Goal: Information Seeking & Learning: Learn about a topic

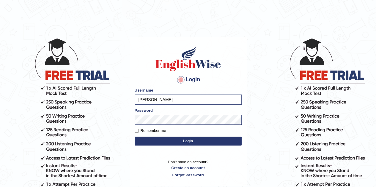
click at [223, 80] on h4 "Login" at bounding box center [188, 80] width 107 height 10
click at [208, 140] on button "Login" at bounding box center [188, 141] width 107 height 9
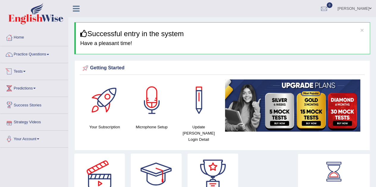
click at [30, 73] on link "Tests" at bounding box center [34, 70] width 68 height 15
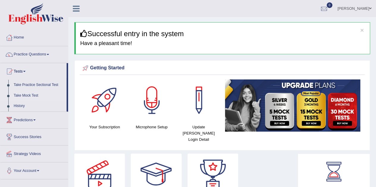
click at [26, 95] on link "Take Mock Test" at bounding box center [39, 96] width 56 height 11
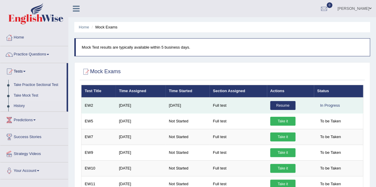
click at [280, 106] on link "Resume" at bounding box center [282, 105] width 25 height 9
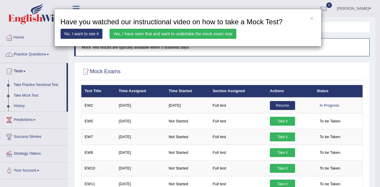
click at [160, 37] on link "Yes, I have seen that and want to undertake the mock exam now" at bounding box center [173, 34] width 127 height 10
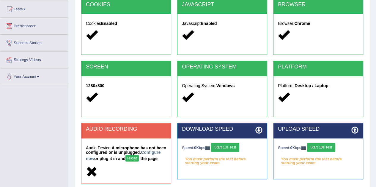
scroll to position [124, 0]
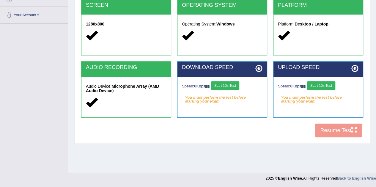
click at [235, 86] on button "Start 10s Test" at bounding box center [225, 85] width 28 height 9
click at [335, 84] on button "Start 10s Test" at bounding box center [321, 85] width 28 height 9
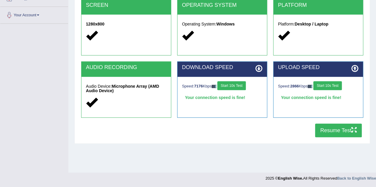
click at [339, 130] on button "Resume Test" at bounding box center [338, 131] width 47 height 14
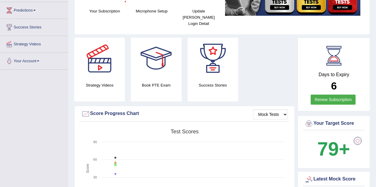
scroll to position [149, 0]
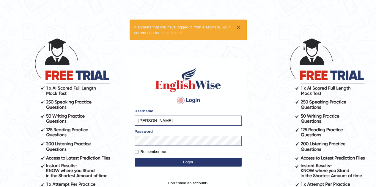
click at [238, 28] on button "×" at bounding box center [238, 27] width 4 height 6
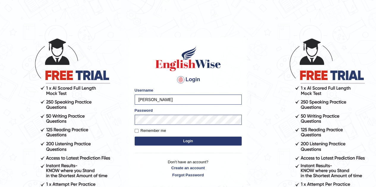
scroll to position [51, 0]
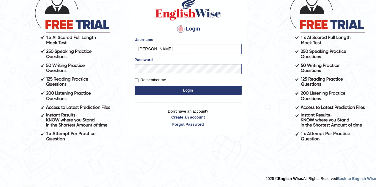
click at [195, 88] on button "Login" at bounding box center [188, 90] width 107 height 9
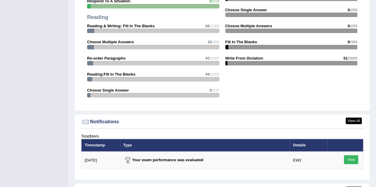
scroll to position [713, 0]
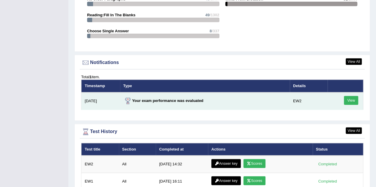
click at [345, 96] on link "View" at bounding box center [351, 100] width 14 height 9
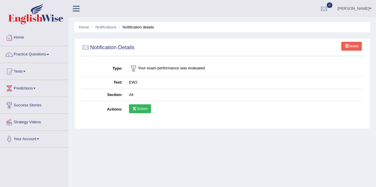
click at [140, 111] on link "Scores" at bounding box center [140, 109] width 22 height 9
click at [33, 35] on link "Home" at bounding box center [34, 36] width 68 height 15
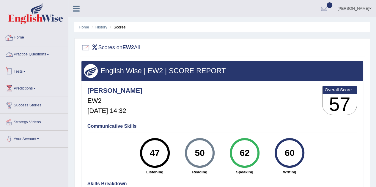
click at [22, 37] on link "Home" at bounding box center [34, 36] width 68 height 15
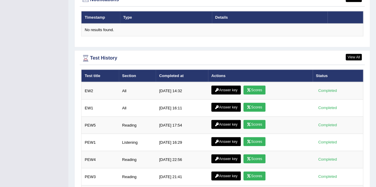
scroll to position [743, 0]
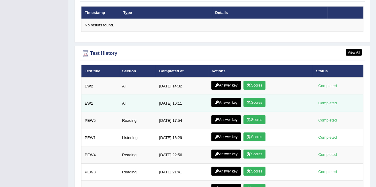
click at [251, 101] on icon at bounding box center [249, 103] width 4 height 4
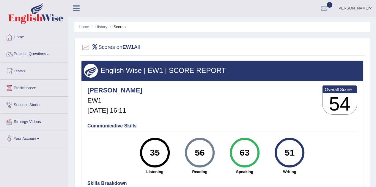
scroll to position [89, 0]
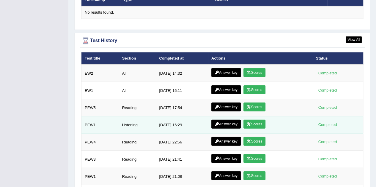
scroll to position [789, 0]
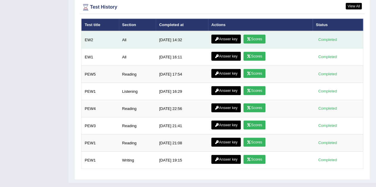
click at [255, 35] on link "Scores" at bounding box center [254, 39] width 22 height 9
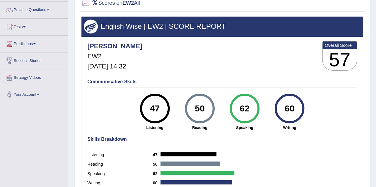
scroll to position [89, 0]
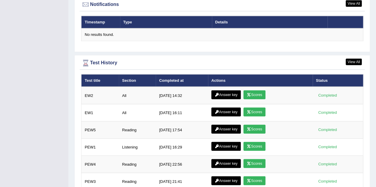
scroll to position [743, 0]
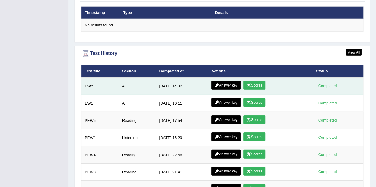
click at [218, 81] on link "Answer key" at bounding box center [225, 85] width 29 height 9
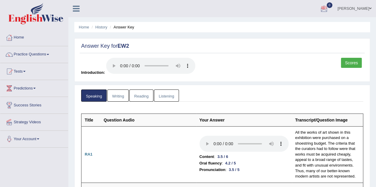
click at [119, 94] on link "Writing" at bounding box center [117, 96] width 21 height 12
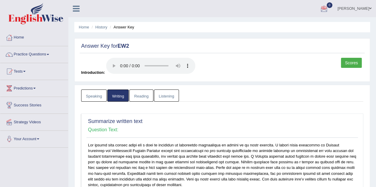
click at [143, 96] on link "Reading" at bounding box center [141, 96] width 24 height 12
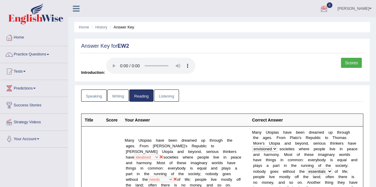
click at [167, 97] on link "Listening" at bounding box center [166, 96] width 25 height 12
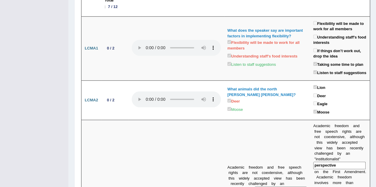
scroll to position [20, 0]
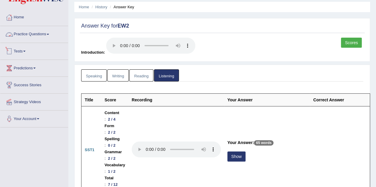
click at [12, 18] on div at bounding box center [9, 17] width 9 height 9
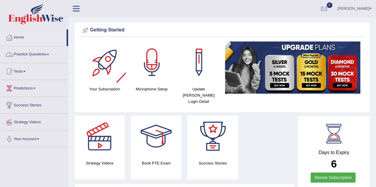
click at [50, 53] on link "Practice Questions" at bounding box center [34, 53] width 68 height 15
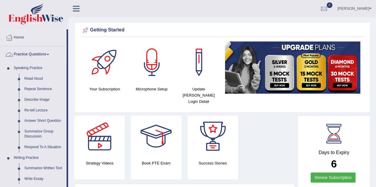
click at [33, 58] on link "Practice Questions" at bounding box center [33, 53] width 66 height 15
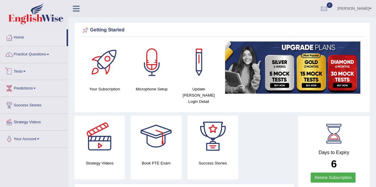
click at [27, 73] on link "Tests" at bounding box center [34, 70] width 68 height 15
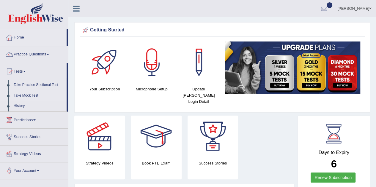
click at [21, 96] on link "Take Mock Test" at bounding box center [39, 96] width 56 height 11
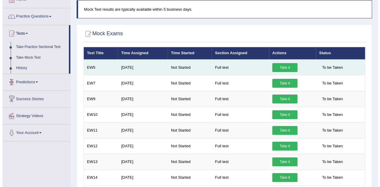
scroll to position [59, 0]
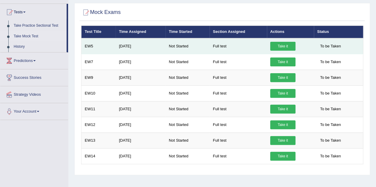
click at [288, 44] on link "Take it" at bounding box center [282, 46] width 25 height 9
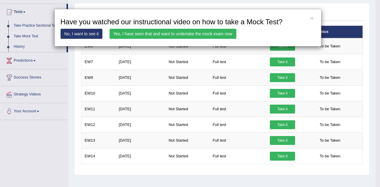
click at [171, 31] on link "Yes, I have seen that and want to undertake the mock exam now" at bounding box center [173, 34] width 127 height 10
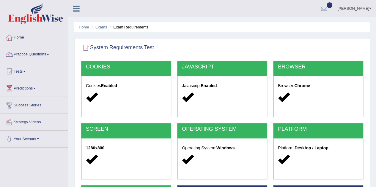
scroll to position [89, 0]
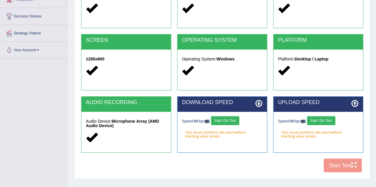
click at [232, 123] on button "Start 10s Test" at bounding box center [225, 120] width 28 height 9
click at [318, 120] on button "Start 10s Test" at bounding box center [321, 120] width 28 height 9
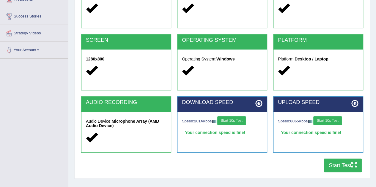
click at [359, 162] on button "Start Test" at bounding box center [342, 166] width 38 height 14
click at [327, 164] on button "Start Test" at bounding box center [342, 166] width 38 height 14
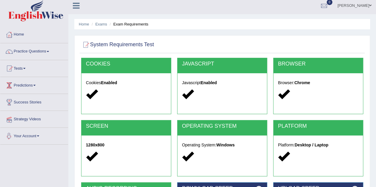
scroll to position [0, 0]
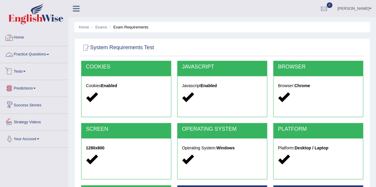
click at [29, 40] on link "Home" at bounding box center [34, 36] width 68 height 15
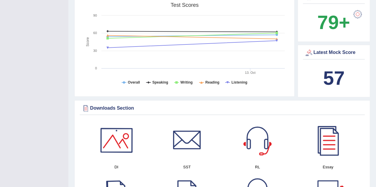
scroll to position [149, 0]
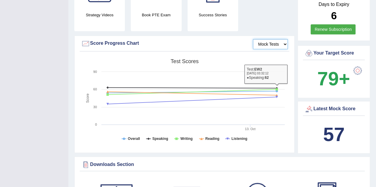
click at [281, 39] on select "Mock Tests" at bounding box center [270, 44] width 35 height 10
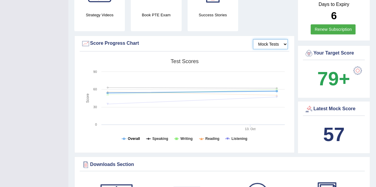
click at [133, 137] on tspan "Overall" at bounding box center [134, 139] width 12 height 4
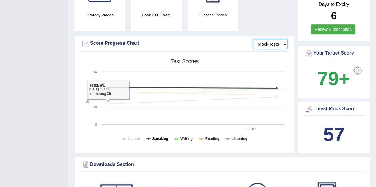
click at [159, 137] on tspan "Speaking" at bounding box center [160, 139] width 16 height 4
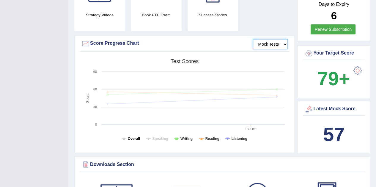
click at [134, 137] on tspan "Overall" at bounding box center [134, 139] width 12 height 4
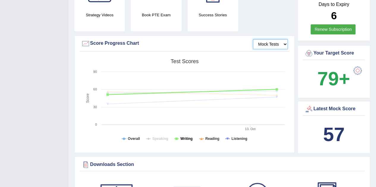
drag, startPoint x: 182, startPoint y: 133, endPoint x: 187, endPoint y: 133, distance: 4.5
click at [182, 137] on tspan "Writing" at bounding box center [186, 139] width 12 height 4
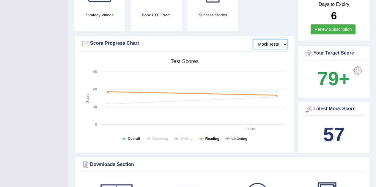
click at [210, 137] on tspan "Reading" at bounding box center [212, 139] width 14 height 4
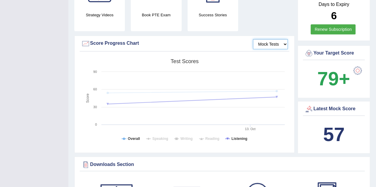
click at [232, 137] on tspan "Listening" at bounding box center [239, 139] width 16 height 4
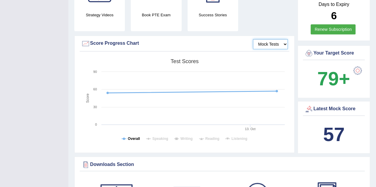
click at [135, 137] on tspan "Overall" at bounding box center [134, 139] width 12 height 4
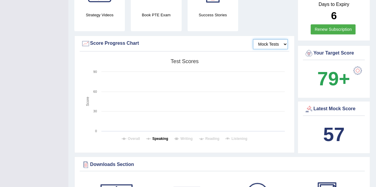
click at [153, 137] on tspan "Speaking" at bounding box center [160, 139] width 16 height 4
click at [157, 137] on tspan "Speaking" at bounding box center [160, 139] width 16 height 4
click at [183, 137] on tspan "Writing" at bounding box center [186, 139] width 12 height 4
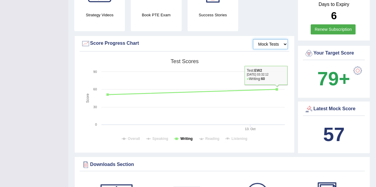
click at [189, 137] on tspan "Writing" at bounding box center [186, 139] width 12 height 4
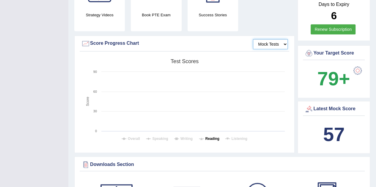
click at [215, 137] on tspan "Reading" at bounding box center [212, 139] width 14 height 4
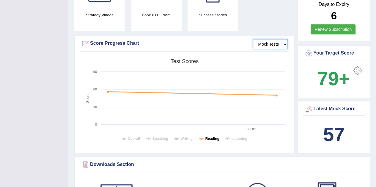
click at [203, 139] on icon at bounding box center [201, 139] width 5 height 0
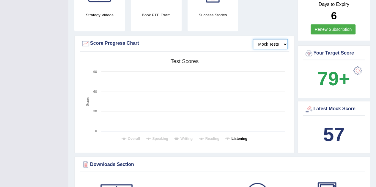
click at [229, 139] on icon at bounding box center [227, 139] width 5 height 0
click at [241, 137] on tspan "Listening" at bounding box center [239, 139] width 16 height 4
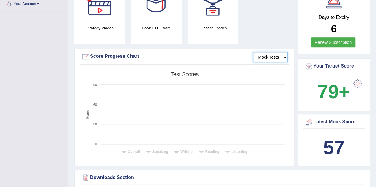
scroll to position [0, 0]
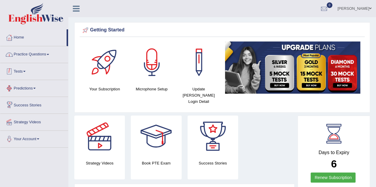
click at [26, 50] on link "Practice Questions" at bounding box center [34, 53] width 68 height 15
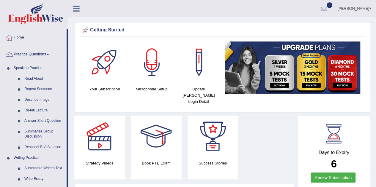
click at [38, 59] on link "Practice Questions" at bounding box center [33, 53] width 66 height 15
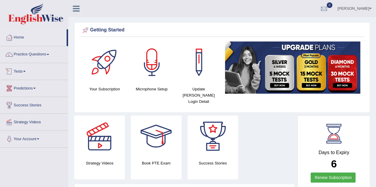
click at [33, 72] on link "Tests" at bounding box center [34, 70] width 68 height 15
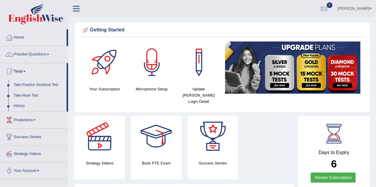
click at [33, 87] on link "Take Practice Sectional Test" at bounding box center [39, 85] width 56 height 11
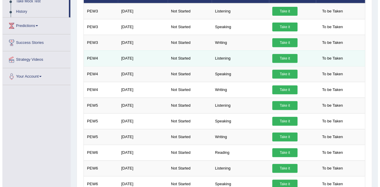
scroll to position [54, 0]
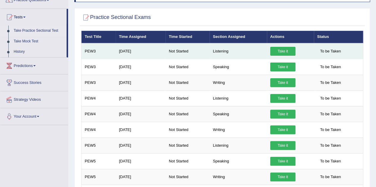
click at [278, 53] on link "Take it" at bounding box center [282, 51] width 25 height 9
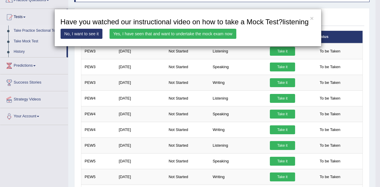
click at [140, 36] on link "Yes, I have seen that and want to undertake the mock exam now" at bounding box center [173, 34] width 127 height 10
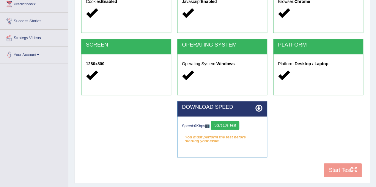
scroll to position [124, 0]
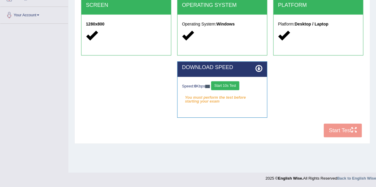
click at [221, 86] on button "Start 10s Test" at bounding box center [225, 85] width 28 height 9
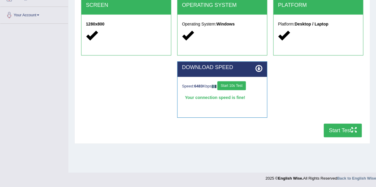
click at [339, 127] on button "Start Test" at bounding box center [342, 131] width 38 height 14
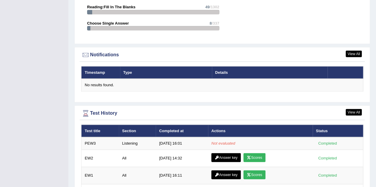
scroll to position [683, 0]
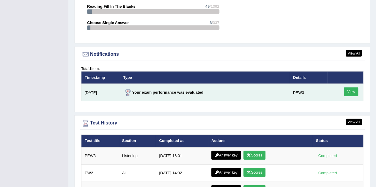
click at [349, 88] on link "View" at bounding box center [351, 92] width 14 height 9
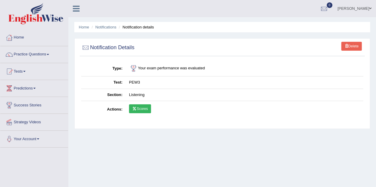
click at [140, 109] on link "Scores" at bounding box center [140, 109] width 22 height 9
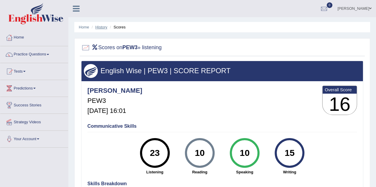
click at [102, 26] on link "History" at bounding box center [101, 27] width 12 height 4
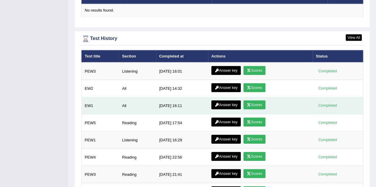
scroll to position [789, 0]
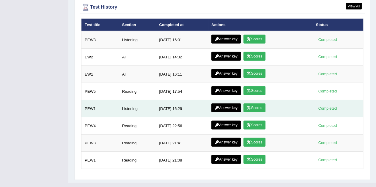
click at [254, 104] on link "Scores" at bounding box center [254, 108] width 22 height 9
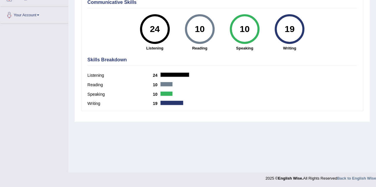
scroll to position [5, 0]
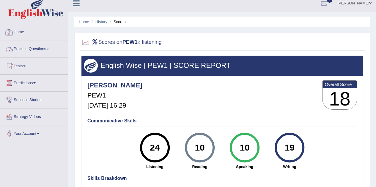
click at [23, 29] on link "Home" at bounding box center [34, 31] width 68 height 15
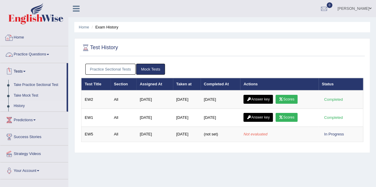
click at [36, 42] on link "Home" at bounding box center [34, 36] width 68 height 15
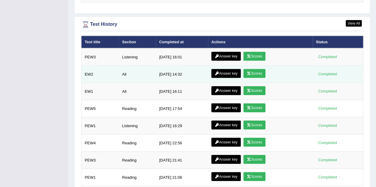
scroll to position [759, 0]
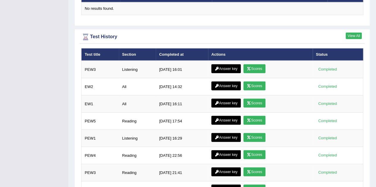
click at [352, 33] on link "View All" at bounding box center [353, 36] width 16 height 7
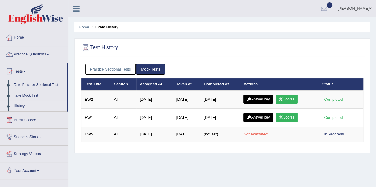
click at [105, 69] on link "Practice Sectional Tests" at bounding box center [110, 69] width 50 height 11
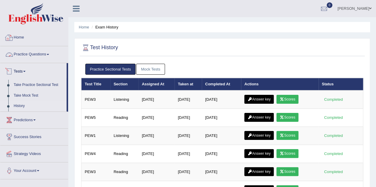
click at [20, 35] on link "Home" at bounding box center [34, 36] width 68 height 15
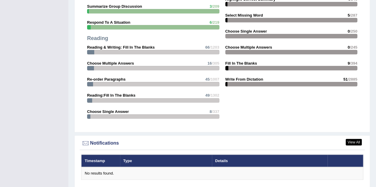
scroll to position [743, 0]
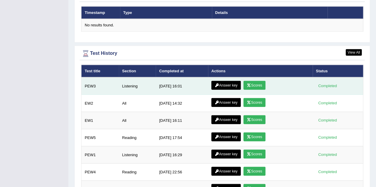
click at [236, 81] on link "Answer key" at bounding box center [225, 85] width 29 height 9
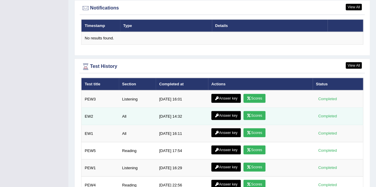
scroll to position [759, 0]
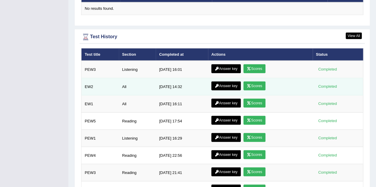
click at [235, 82] on link "Answer key" at bounding box center [225, 86] width 29 height 9
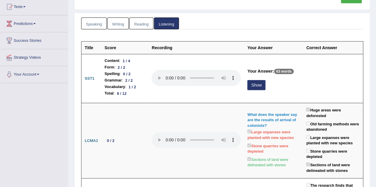
scroll to position [59, 0]
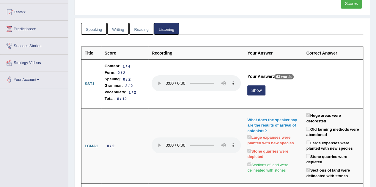
click at [149, 30] on link "Reading" at bounding box center [141, 29] width 24 height 12
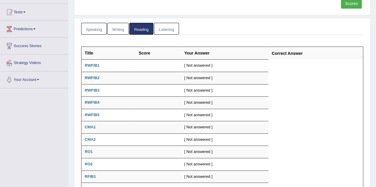
click at [160, 29] on link "Listening" at bounding box center [166, 29] width 25 height 12
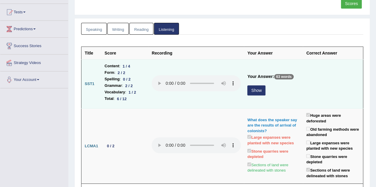
click at [251, 87] on button "Show" at bounding box center [256, 91] width 18 height 10
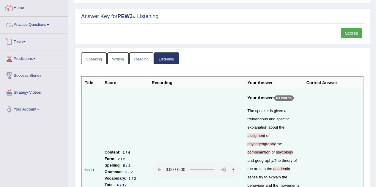
scroll to position [0, 0]
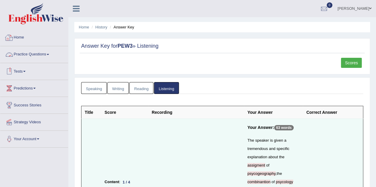
click at [24, 40] on link "Home" at bounding box center [34, 36] width 68 height 15
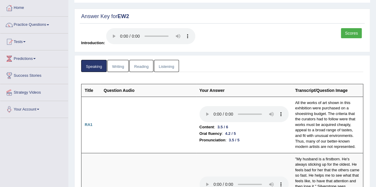
click at [357, 35] on link "Scores" at bounding box center [351, 33] width 21 height 10
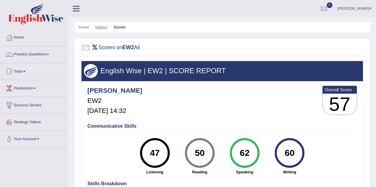
click at [97, 28] on link "History" at bounding box center [101, 27] width 12 height 4
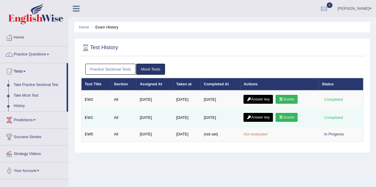
click at [285, 117] on link "Scores" at bounding box center [286, 117] width 22 height 9
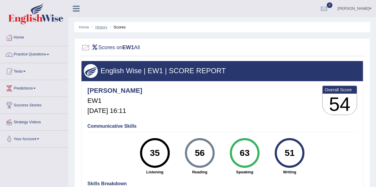
click at [105, 28] on link "History" at bounding box center [101, 27] width 12 height 4
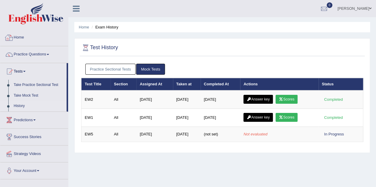
click at [31, 35] on link "Home" at bounding box center [34, 36] width 68 height 15
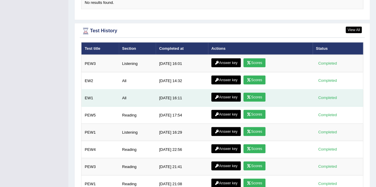
scroll to position [789, 0]
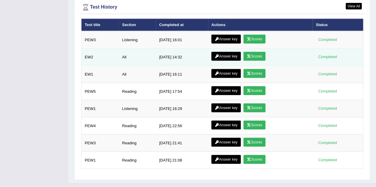
click at [222, 52] on link "Answer key" at bounding box center [225, 56] width 29 height 9
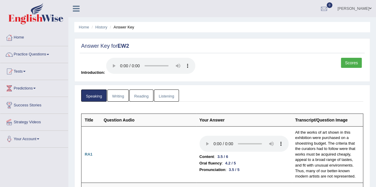
click at [176, 95] on link "Listening" at bounding box center [166, 96] width 25 height 12
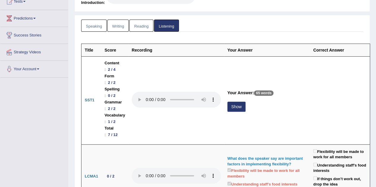
scroll to position [80, 0]
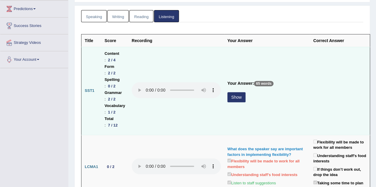
click at [245, 92] on button "Show" at bounding box center [236, 97] width 18 height 10
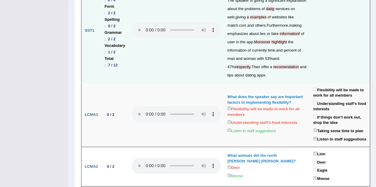
scroll to position [0, 0]
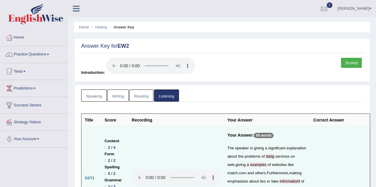
click at [90, 95] on link "Speaking" at bounding box center [94, 96] width 26 height 12
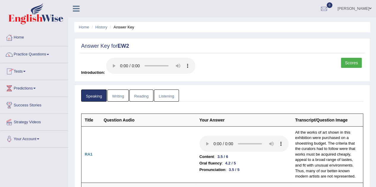
click at [118, 98] on link "Writing" at bounding box center [117, 96] width 21 height 12
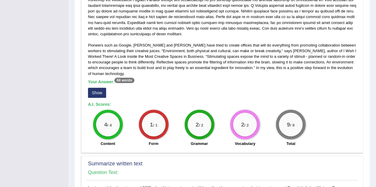
scroll to position [149, 0]
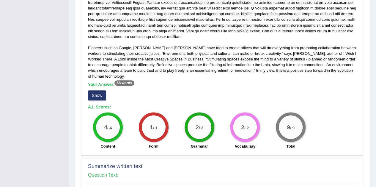
click at [98, 93] on button "Show" at bounding box center [97, 96] width 18 height 10
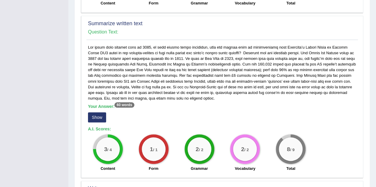
scroll to position [327, 0]
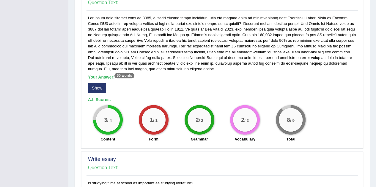
click at [102, 89] on button "Show" at bounding box center [97, 88] width 18 height 10
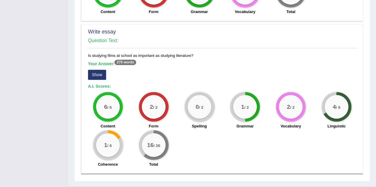
scroll to position [472, 0]
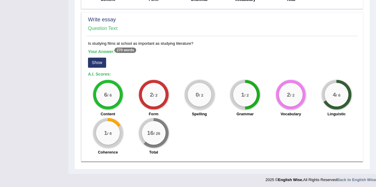
click at [94, 63] on button "Show" at bounding box center [97, 63] width 18 height 10
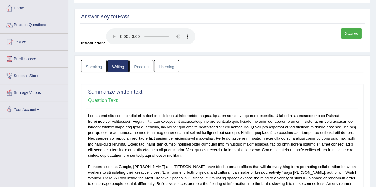
scroll to position [0, 0]
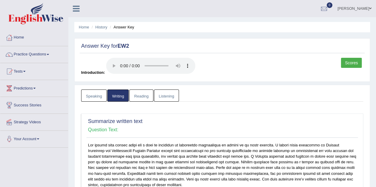
click at [132, 96] on link "Reading" at bounding box center [141, 96] width 24 height 12
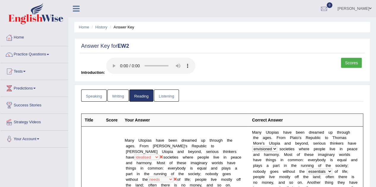
click at [161, 92] on link "Listening" at bounding box center [166, 96] width 25 height 12
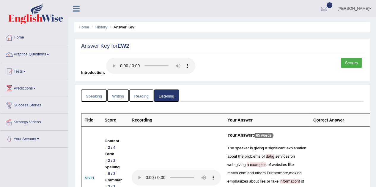
click at [96, 99] on link "Speaking" at bounding box center [94, 96] width 26 height 12
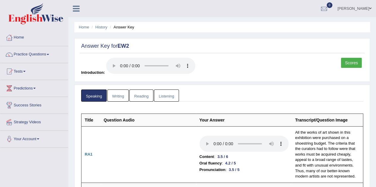
drag, startPoint x: 169, startPoint y: 91, endPoint x: 166, endPoint y: 89, distance: 4.0
click at [169, 91] on link "Listening" at bounding box center [166, 96] width 25 height 12
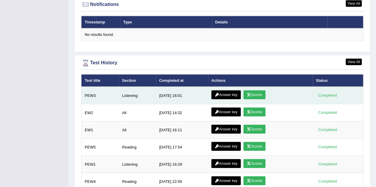
scroll to position [743, 0]
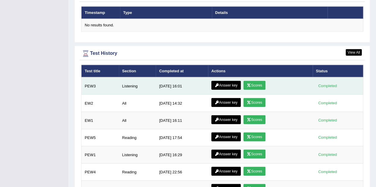
click at [231, 81] on link "Answer key" at bounding box center [225, 85] width 29 height 9
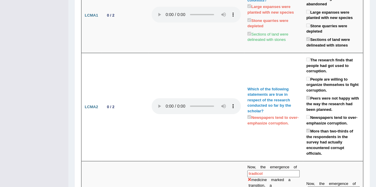
scroll to position [89, 0]
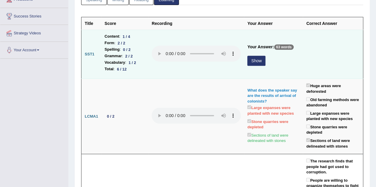
click at [255, 60] on button "Show" at bounding box center [256, 61] width 18 height 10
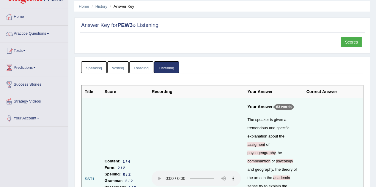
scroll to position [0, 0]
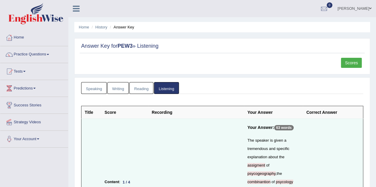
click at [120, 89] on link "Writing" at bounding box center [117, 88] width 21 height 12
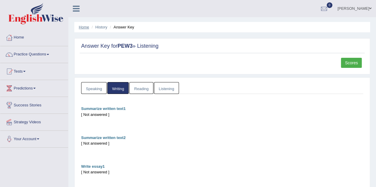
click at [83, 26] on link "Home" at bounding box center [84, 27] width 10 height 4
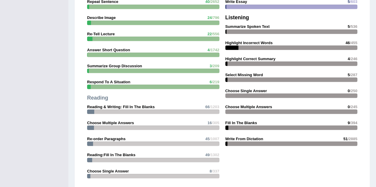
scroll to position [743, 0]
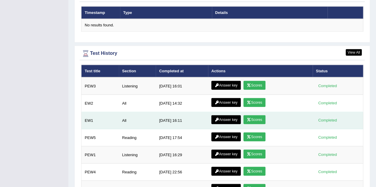
click at [225, 116] on link "Answer key" at bounding box center [225, 120] width 29 height 9
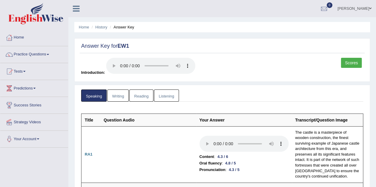
click at [121, 98] on link "Writing" at bounding box center [117, 96] width 21 height 12
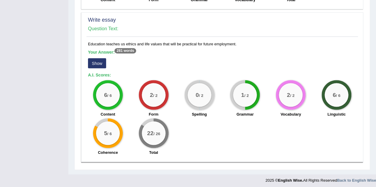
scroll to position [479, 0]
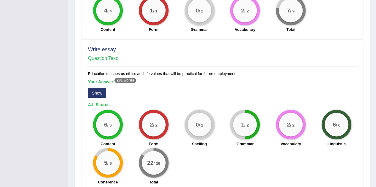
click at [90, 90] on button "Show" at bounding box center [97, 93] width 18 height 10
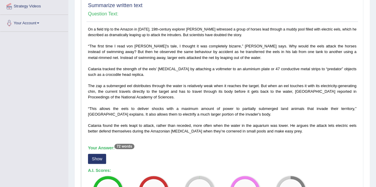
scroll to position [0, 0]
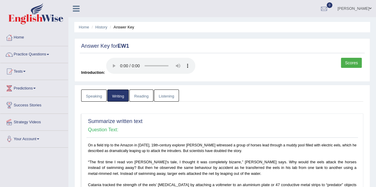
click at [138, 92] on link "Reading" at bounding box center [141, 96] width 24 height 12
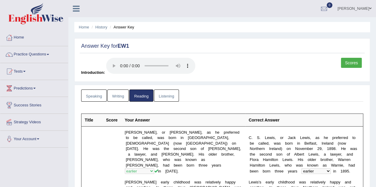
click at [165, 94] on link "Listening" at bounding box center [166, 96] width 25 height 12
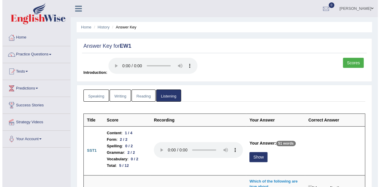
scroll to position [30, 0]
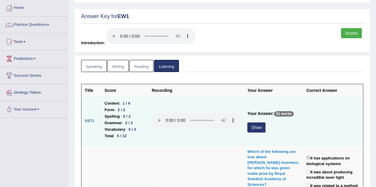
click at [249, 126] on button "Show" at bounding box center [256, 128] width 18 height 10
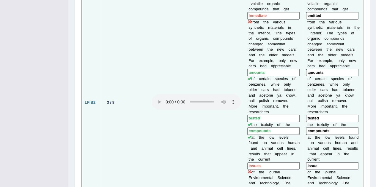
scroll to position [832, 0]
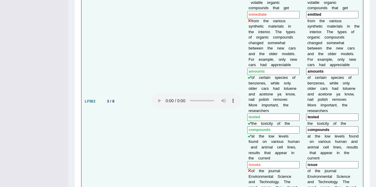
click at [279, 162] on input "issues" at bounding box center [273, 165] width 52 height 7
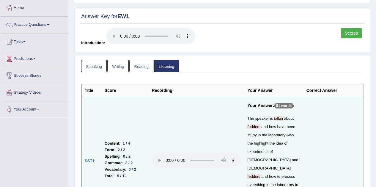
scroll to position [0, 0]
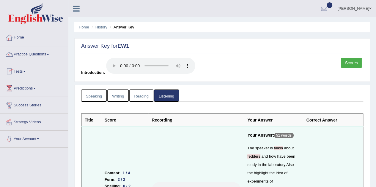
click at [22, 56] on link "Practice Questions" at bounding box center [34, 53] width 68 height 15
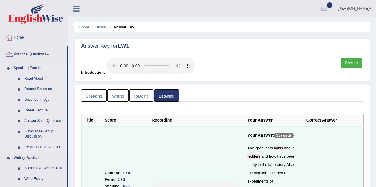
click at [31, 148] on link "Respond To A Situation" at bounding box center [44, 147] width 45 height 11
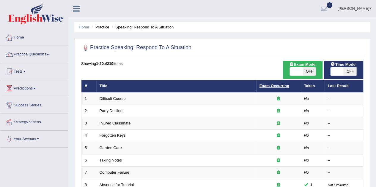
click at [269, 87] on link "Exam Occurring" at bounding box center [274, 86] width 30 height 4
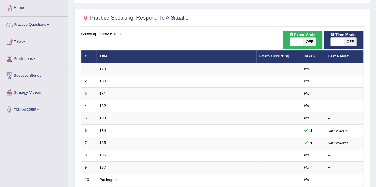
click at [262, 57] on link "Exam Occurring" at bounding box center [274, 56] width 30 height 4
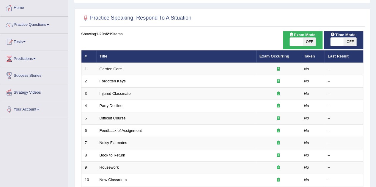
scroll to position [59, 0]
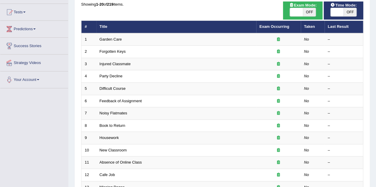
click at [259, 25] on th "Exam Occurring" at bounding box center [278, 27] width 45 height 12
click at [261, 25] on link "Exam Occurring" at bounding box center [274, 26] width 30 height 4
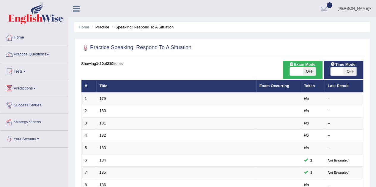
click at [346, 70] on span "OFF" at bounding box center [349, 71] width 13 height 8
checkbox input "true"
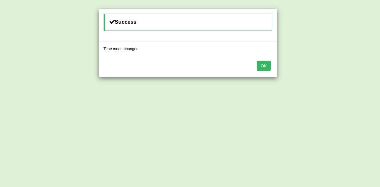
click at [268, 67] on button "OK" at bounding box center [264, 66] width 14 height 10
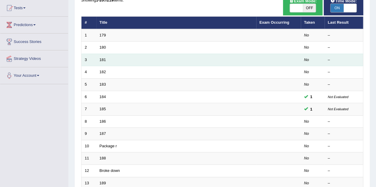
scroll to position [59, 0]
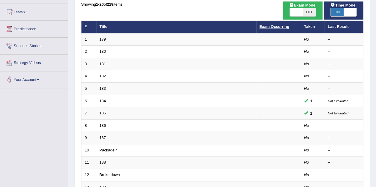
click at [273, 25] on link "Exam Occurring" at bounding box center [274, 26] width 30 height 4
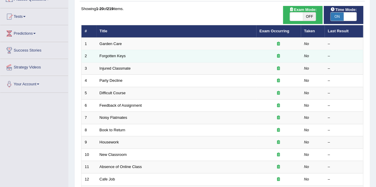
scroll to position [54, 0]
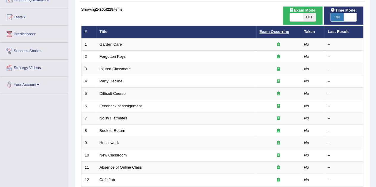
click at [275, 29] on link "Exam Occurring" at bounding box center [274, 31] width 30 height 4
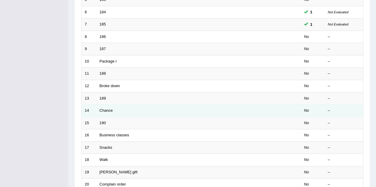
scroll to position [203, 0]
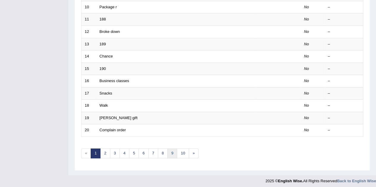
click at [173, 151] on link "9" at bounding box center [172, 154] width 10 height 10
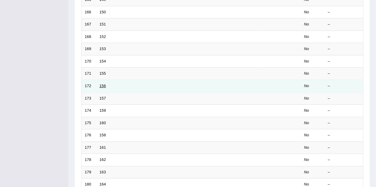
click at [100, 84] on link "156" at bounding box center [102, 86] width 7 height 4
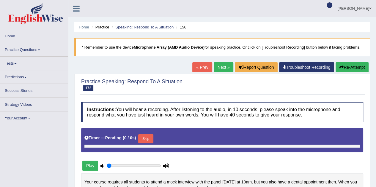
type input "1"
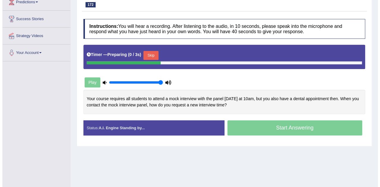
scroll to position [89, 0]
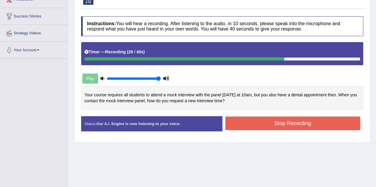
click at [246, 124] on button "Stop Recording" at bounding box center [292, 124] width 135 height 14
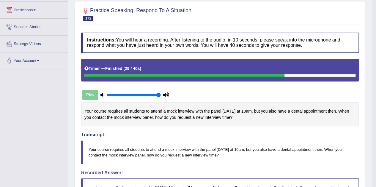
scroll to position [65, 0]
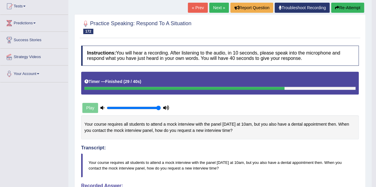
drag, startPoint x: 211, startPoint y: 10, endPoint x: 212, endPoint y: 7, distance: 3.5
click at [211, 10] on link "Next »" at bounding box center [219, 8] width 20 height 10
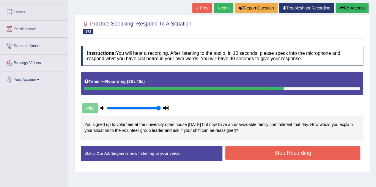
click at [275, 151] on button "Stop Recording" at bounding box center [292, 153] width 135 height 14
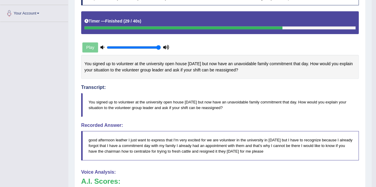
scroll to position [59, 0]
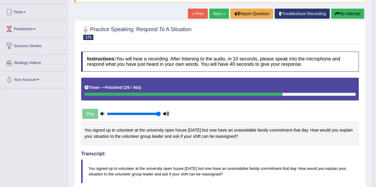
click at [213, 18] on link "Next »" at bounding box center [219, 14] width 20 height 10
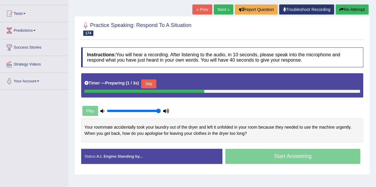
scroll to position [59, 0]
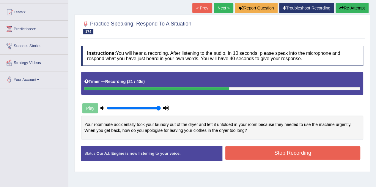
click at [254, 154] on button "Stop Recording" at bounding box center [292, 153] width 135 height 14
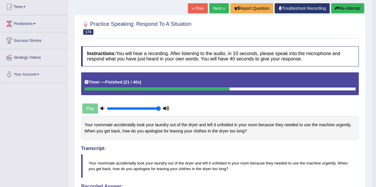
scroll to position [55, 0]
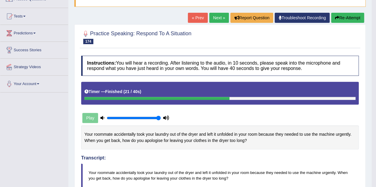
click at [216, 20] on link "Next »" at bounding box center [219, 18] width 20 height 10
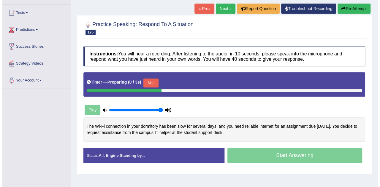
scroll to position [59, 0]
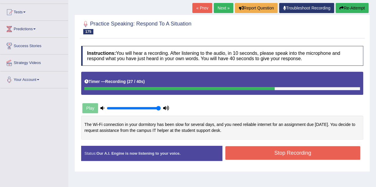
click at [271, 155] on button "Stop Recording" at bounding box center [292, 153] width 135 height 14
